Goal: Task Accomplishment & Management: Manage account settings

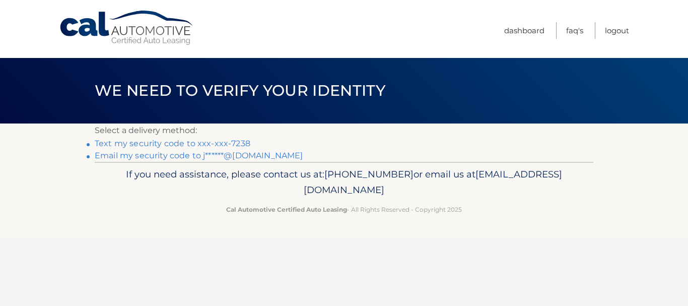
click at [166, 144] on link "Text my security code to xxx-xxx-7238" at bounding box center [173, 144] width 156 height 10
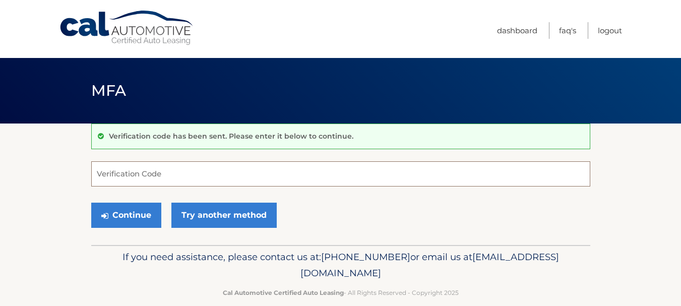
click at [170, 174] on input "Verification Code" at bounding box center [340, 173] width 499 height 25
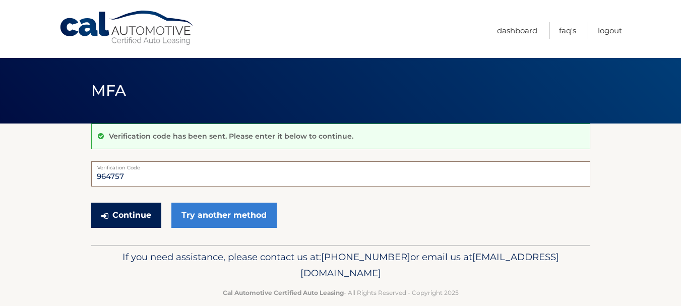
type input "964757"
click at [133, 209] on button "Continue" at bounding box center [126, 215] width 70 height 25
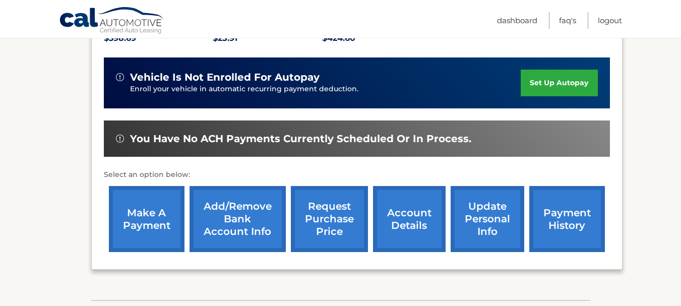
scroll to position [302, 0]
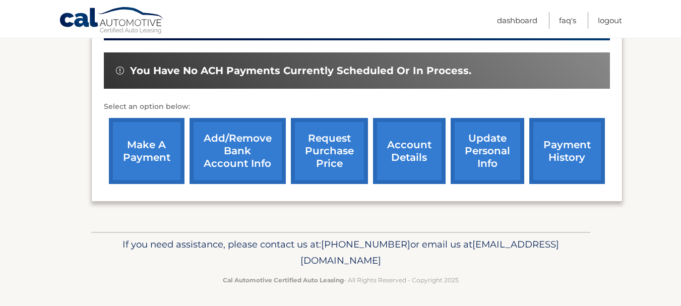
click at [244, 149] on link "Add/Remove bank account info" at bounding box center [237, 151] width 96 height 66
click at [405, 152] on link "account details" at bounding box center [409, 151] width 73 height 66
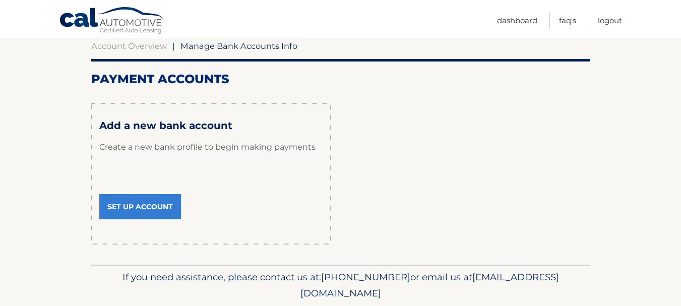
scroll to position [136, 0]
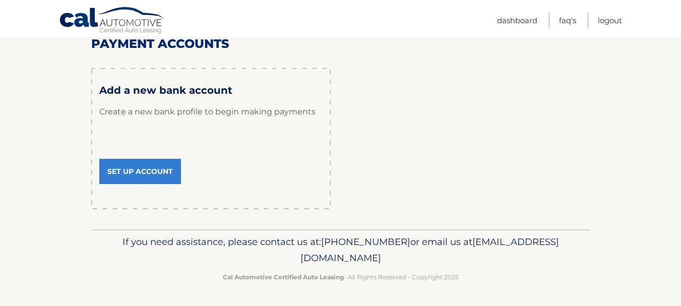
click at [158, 168] on link "Set Up Account" at bounding box center [140, 171] width 82 height 25
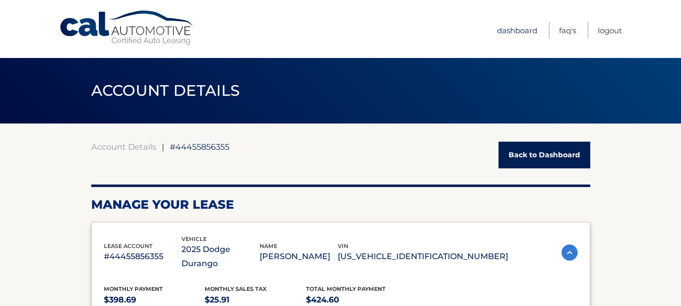
click at [506, 31] on link "Dashboard" at bounding box center [517, 30] width 40 height 17
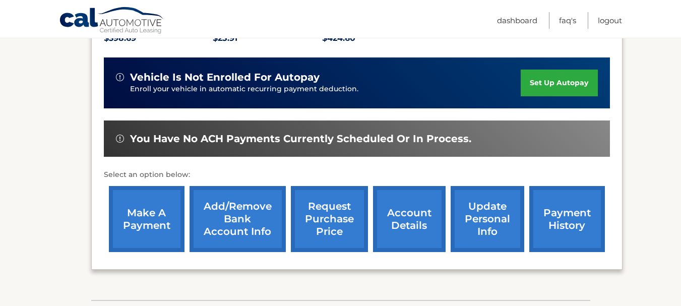
scroll to position [252, 0]
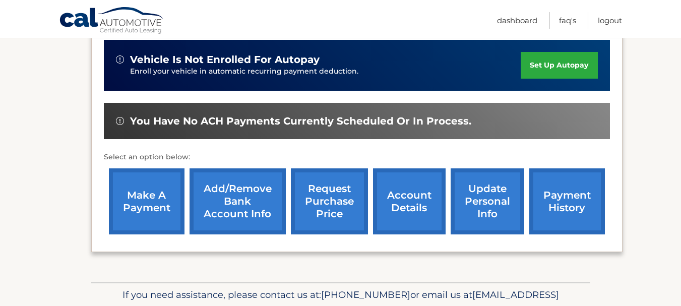
click at [558, 191] on link "payment history" at bounding box center [567, 201] width 76 height 66
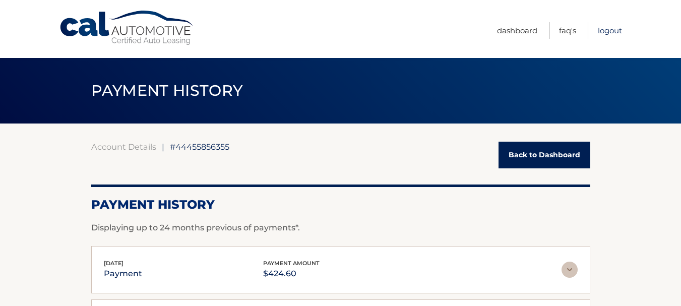
click at [609, 31] on link "Logout" at bounding box center [610, 30] width 24 height 17
